Goal: Information Seeking & Learning: Check status

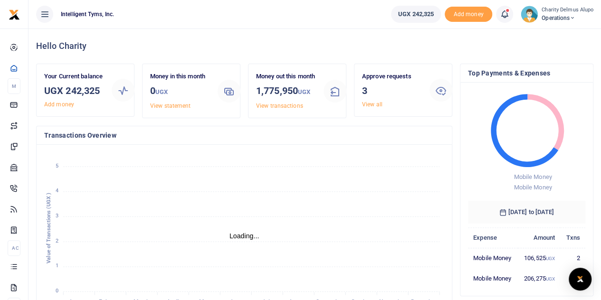
scroll to position [8, 8]
click at [370, 104] on link "View all" at bounding box center [372, 104] width 20 height 7
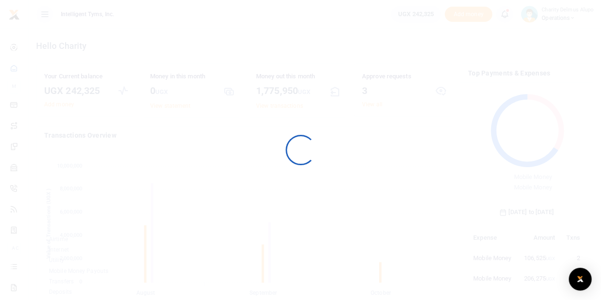
scroll to position [133, 110]
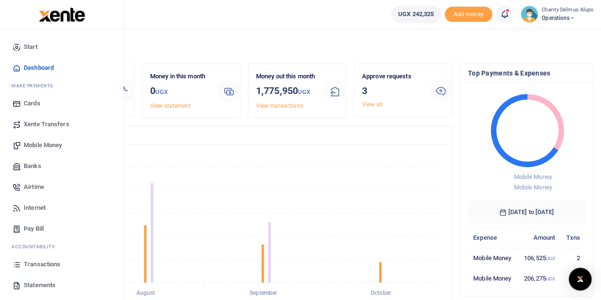
click at [46, 264] on span "Transactions" at bounding box center [42, 265] width 37 height 10
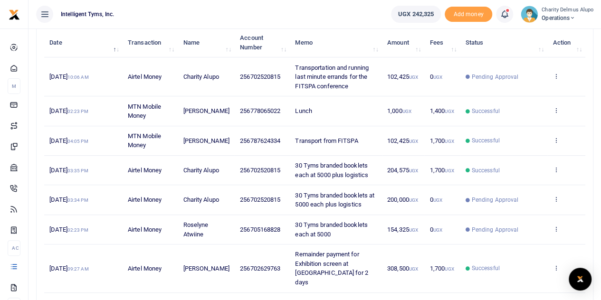
scroll to position [119, 0]
click at [556, 196] on icon at bounding box center [556, 199] width 6 height 7
click at [600, 192] on div "Transactions Period 09/16/2025 - 10/15/2025 Transaction All Select an option...…" at bounding box center [315, 196] width 572 height 575
click at [553, 226] on icon at bounding box center [556, 229] width 6 height 7
click at [595, 193] on div "Search: Date Transaction Name Account Number Memo Amount Fees Status Action 10t…" at bounding box center [314, 235] width 565 height 435
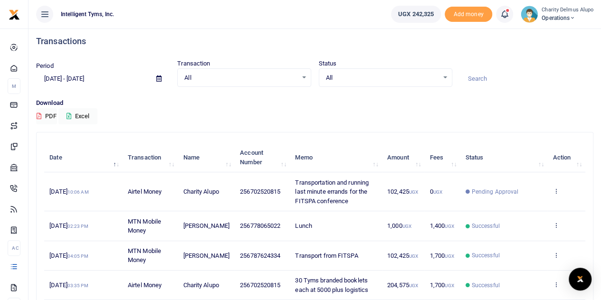
scroll to position [4, 0]
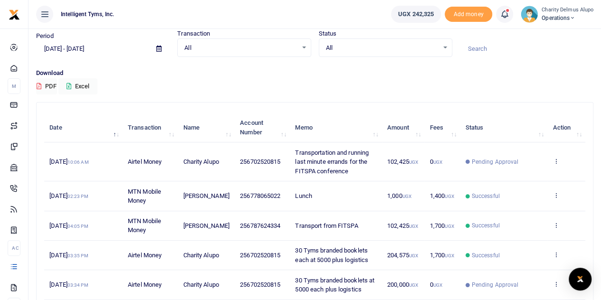
scroll to position [37, 0]
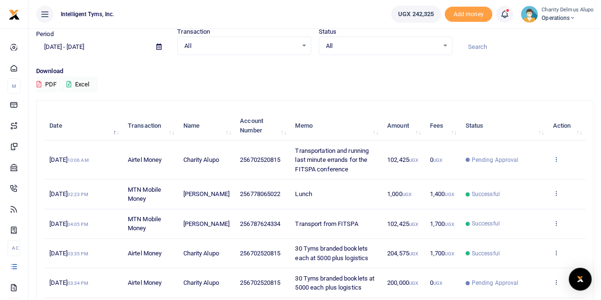
click at [558, 159] on icon at bounding box center [556, 159] width 6 height 7
drag, startPoint x: 476, startPoint y: 82, endPoint x: 456, endPoint y: 45, distance: 42.3
click at [456, 45] on div "Period [DATE] - [DATE] Transaction All Select an option... All Airtime Internet…" at bounding box center [314, 60] width 565 height 66
click at [456, 45] on div at bounding box center [526, 42] width 141 height 26
click at [494, 95] on div "Transactions Period [DATE] - [DATE] Transaction All Select an option... All Air…" at bounding box center [314, 263] width 565 height 543
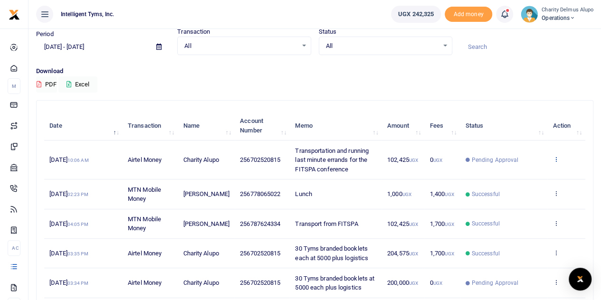
click at [554, 157] on icon at bounding box center [556, 159] width 6 height 7
click at [521, 172] on link "View details" at bounding box center [521, 175] width 75 height 13
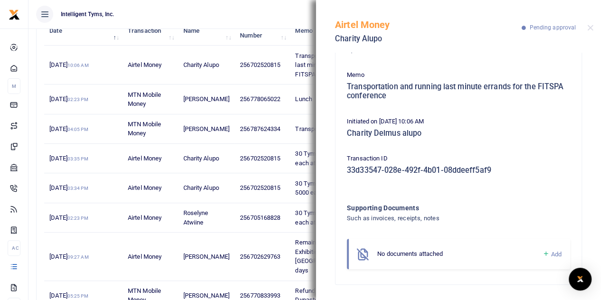
scroll to position [132, 0]
click at [588, 30] on button "Close" at bounding box center [590, 28] width 6 height 6
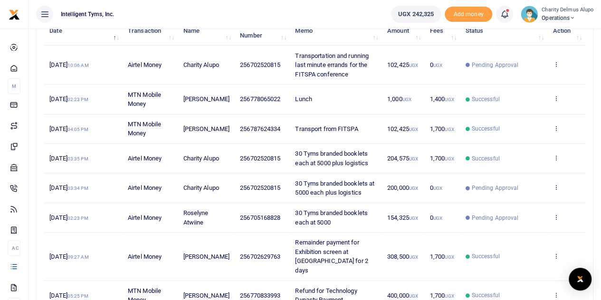
scroll to position [133, 0]
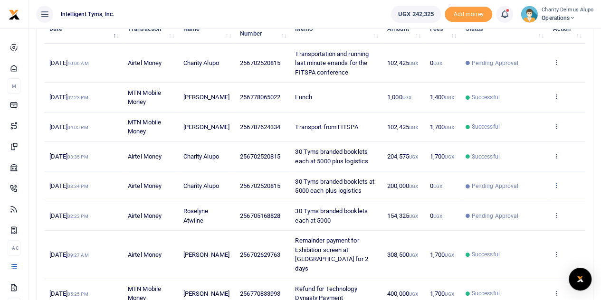
click at [558, 187] on icon at bounding box center [556, 185] width 6 height 7
click at [587, 184] on div "Search: Date Transaction Name Account Number Memo Amount Fees Status Action [DA…" at bounding box center [315, 217] width 556 height 426
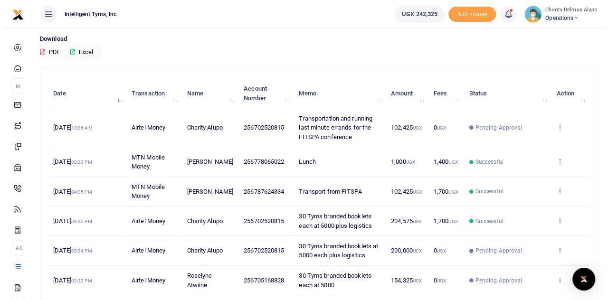
scroll to position [68, 0]
